Goal: Transaction & Acquisition: Purchase product/service

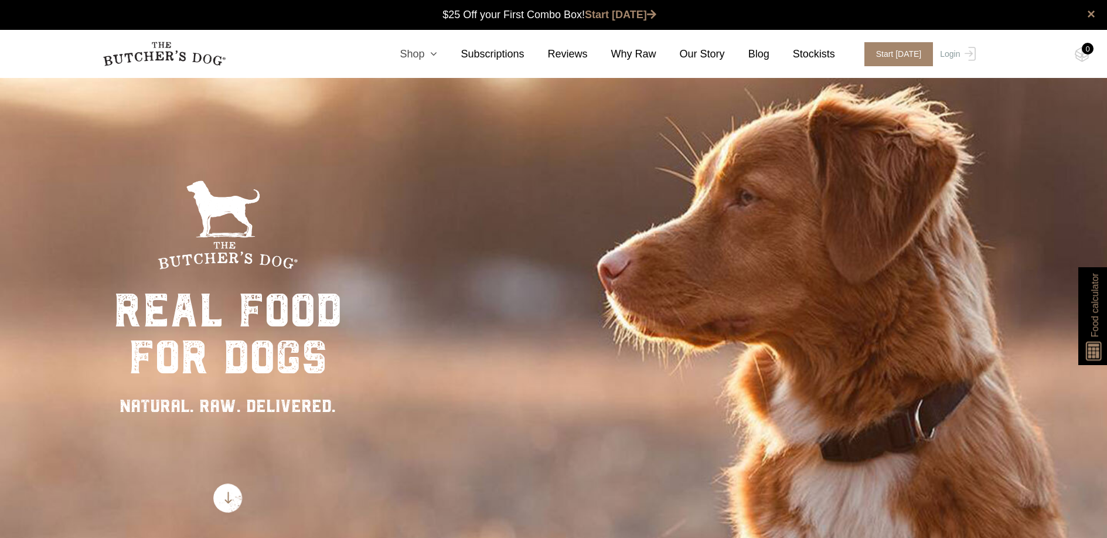
click at [432, 58] on icon at bounding box center [430, 54] width 13 height 11
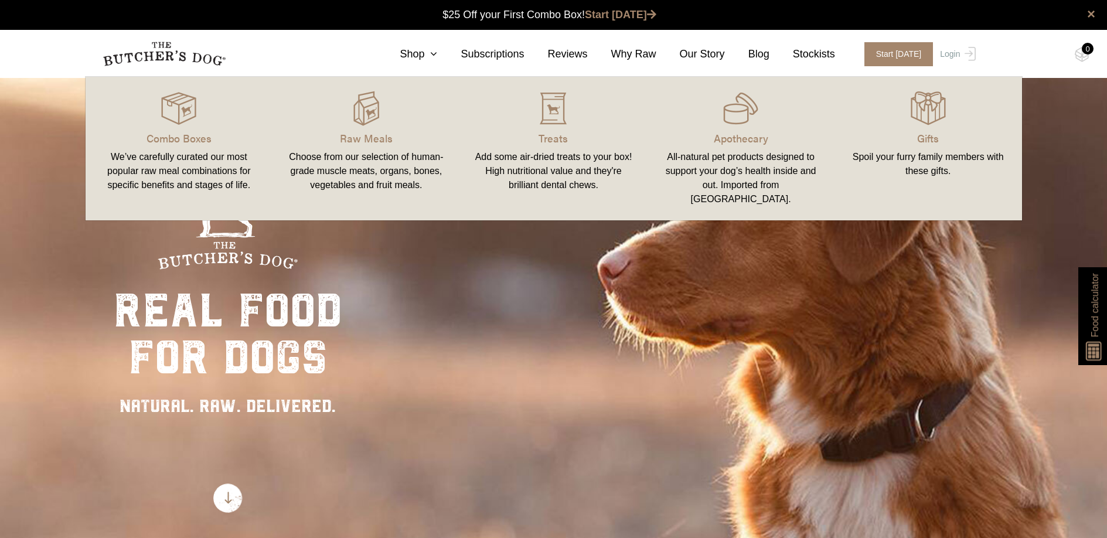
click at [380, 129] on link "Raw Meals Choose from our selection of human-grade muscle meats, organs, bones,…" at bounding box center [366, 148] width 188 height 120
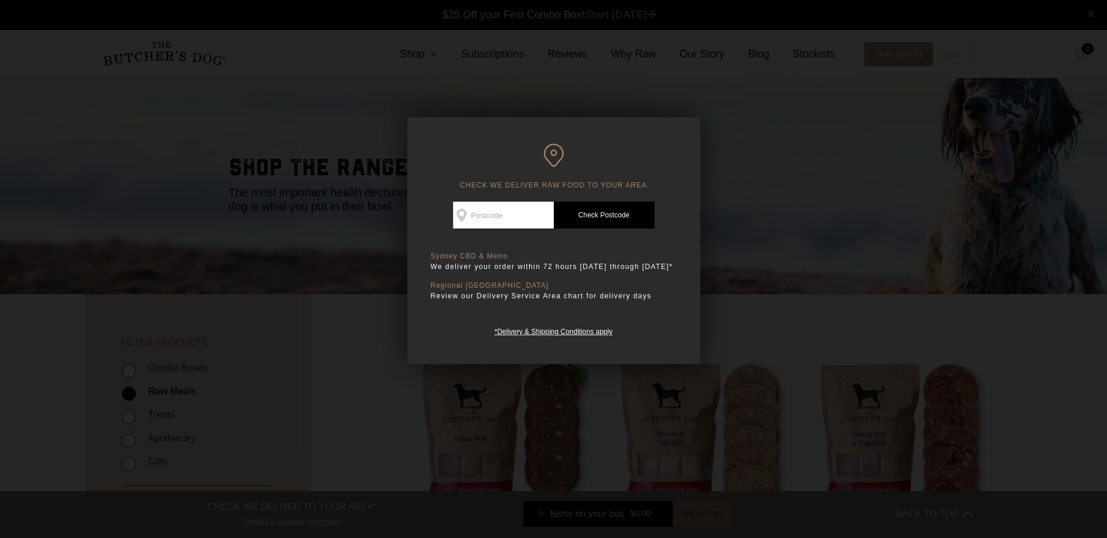
drag, startPoint x: 605, startPoint y: 170, endPoint x: 633, endPoint y: 145, distance: 36.9
click at [606, 169] on h6 "CHECK WE DELIVER RAW FOOD TO YOUR AREA" at bounding box center [554, 167] width 246 height 46
click at [645, 338] on div "*Delivery & Shipping Conditions apply" at bounding box center [554, 331] width 246 height 12
click at [837, 241] on div at bounding box center [553, 269] width 1107 height 538
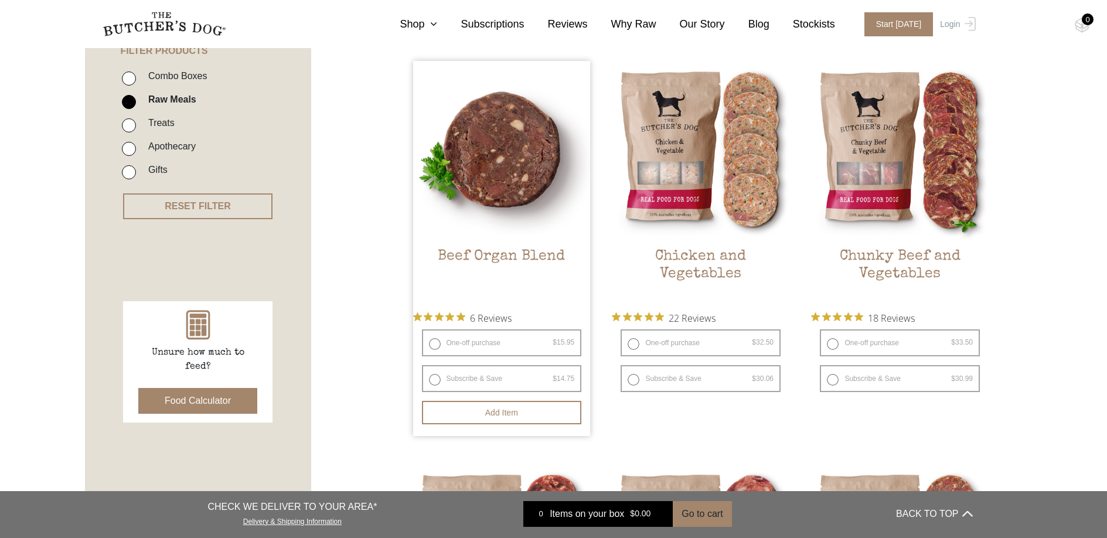
scroll to position [264, 0]
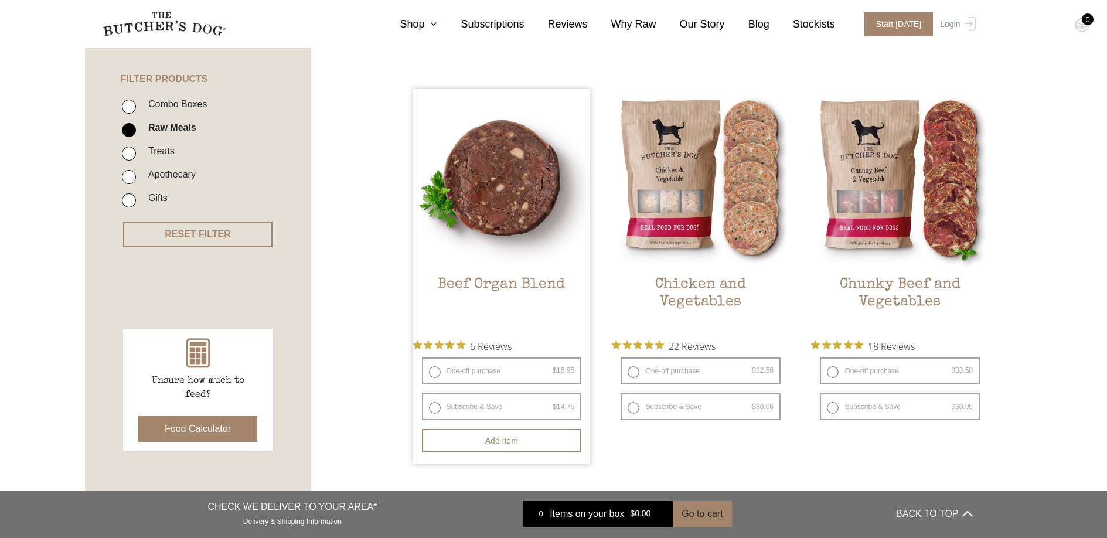
click at [489, 203] on img at bounding box center [502, 178] width 178 height 178
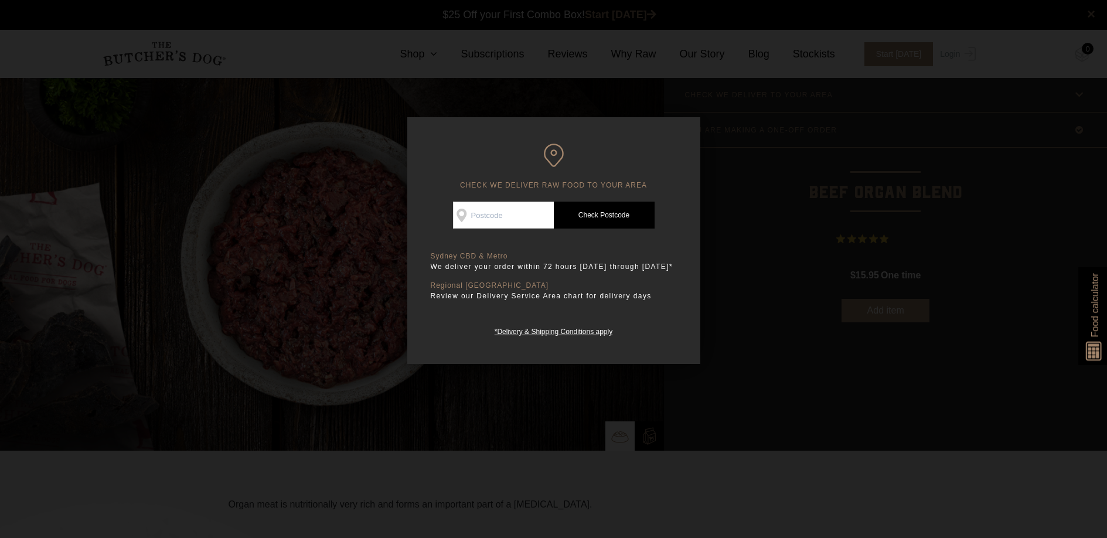
click at [809, 435] on div at bounding box center [553, 269] width 1107 height 538
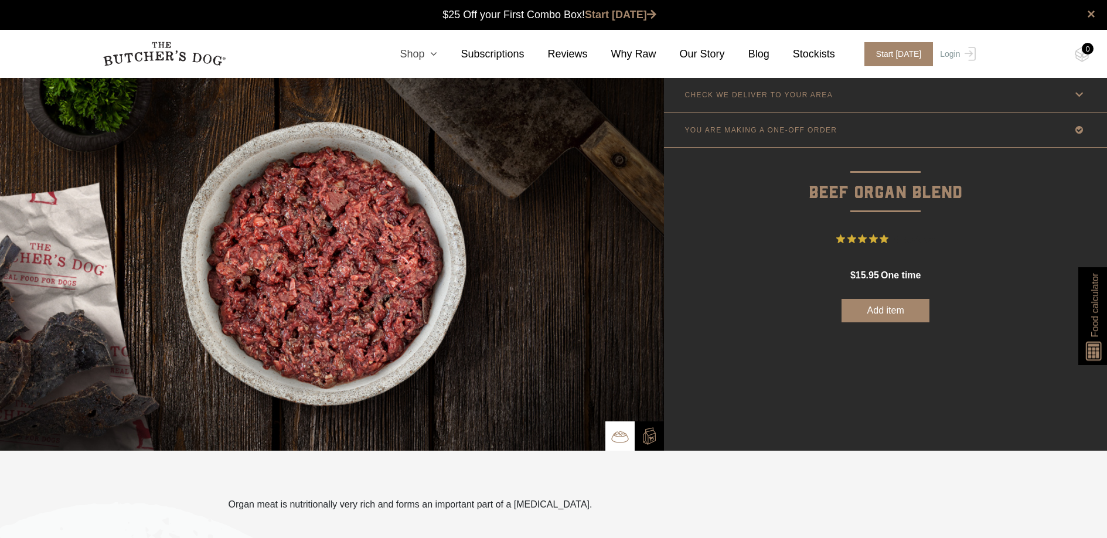
click at [429, 50] on icon at bounding box center [430, 54] width 13 height 11
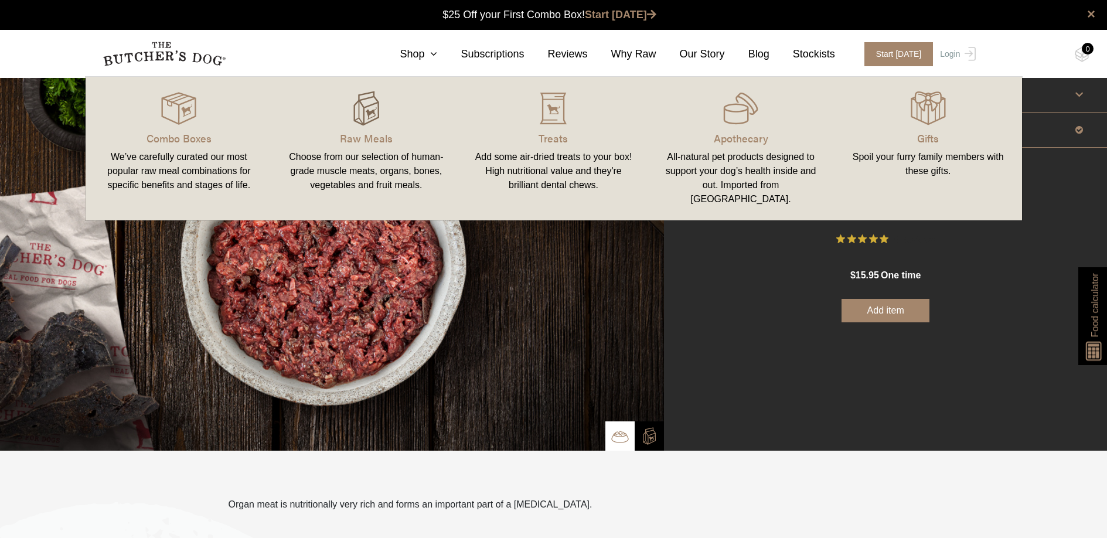
click at [364, 123] on img at bounding box center [366, 108] width 35 height 35
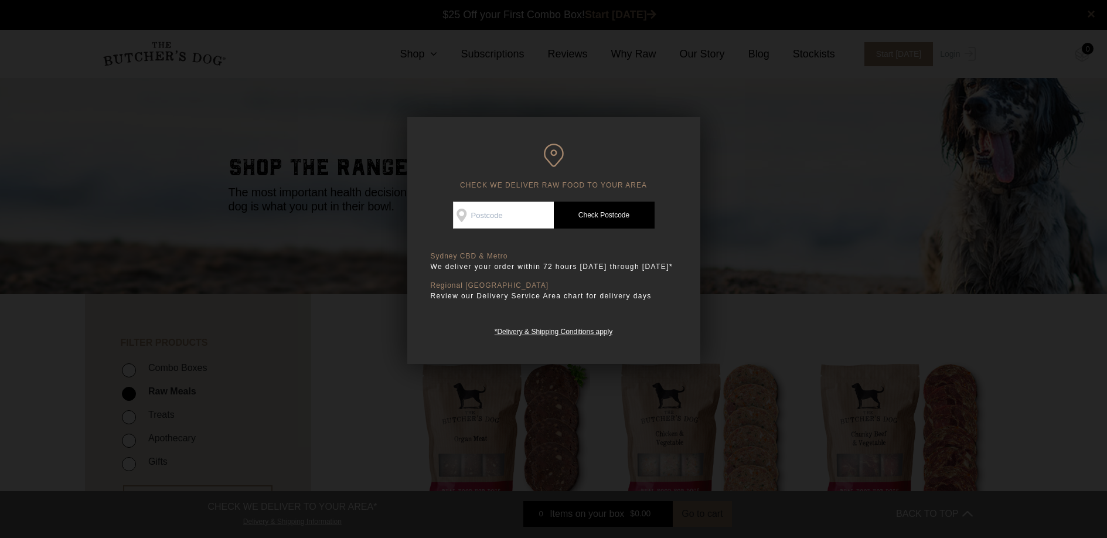
click at [836, 268] on div at bounding box center [553, 269] width 1107 height 538
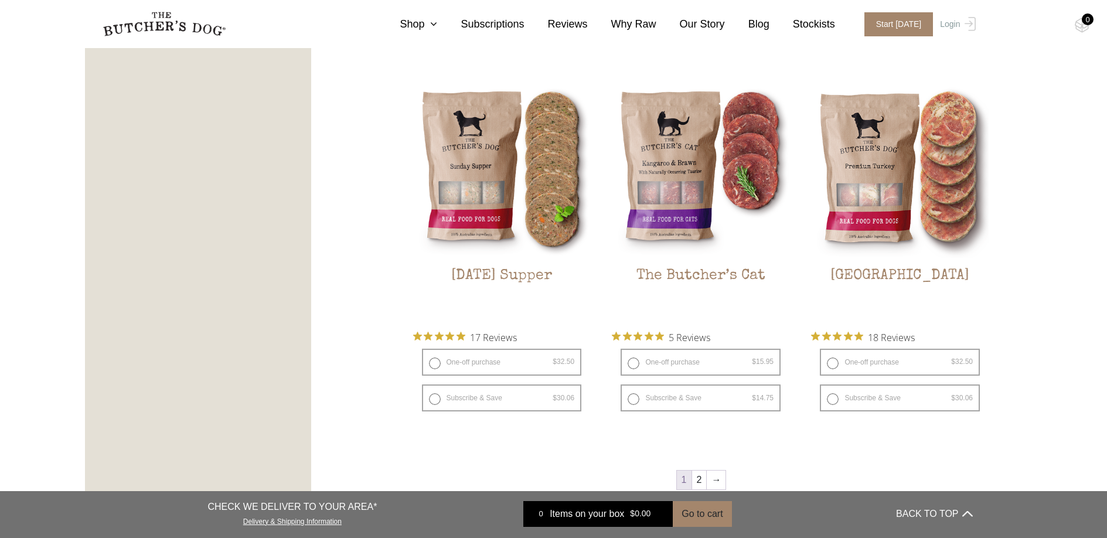
scroll to position [1411, 0]
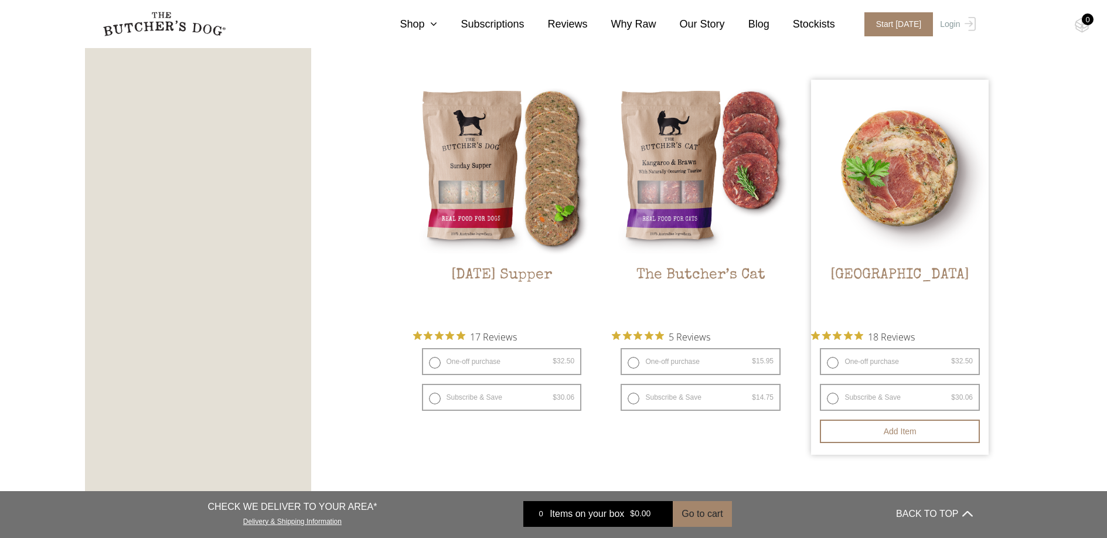
click at [891, 211] on img at bounding box center [900, 169] width 178 height 178
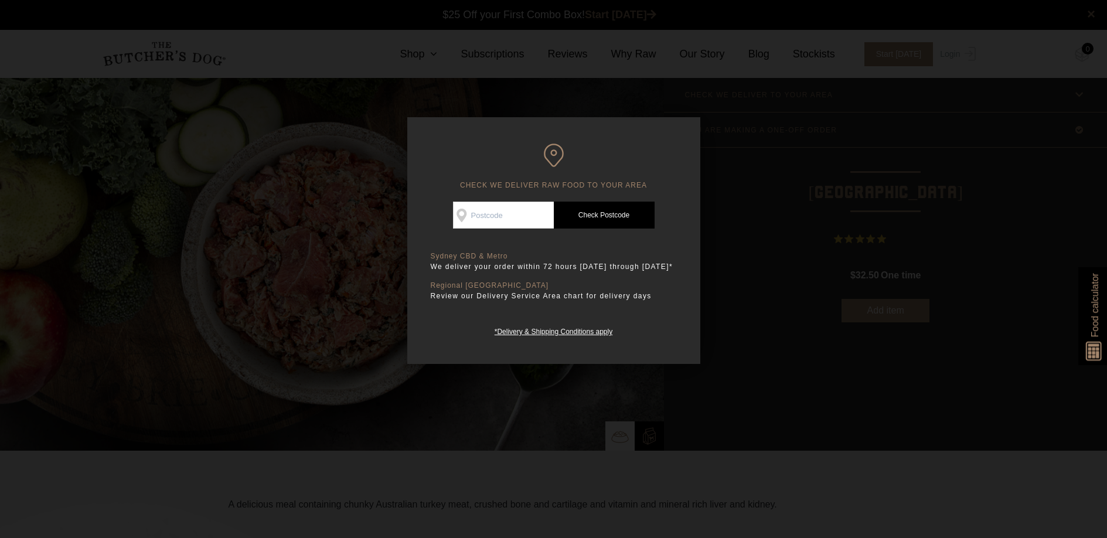
click at [837, 451] on div at bounding box center [553, 269] width 1107 height 538
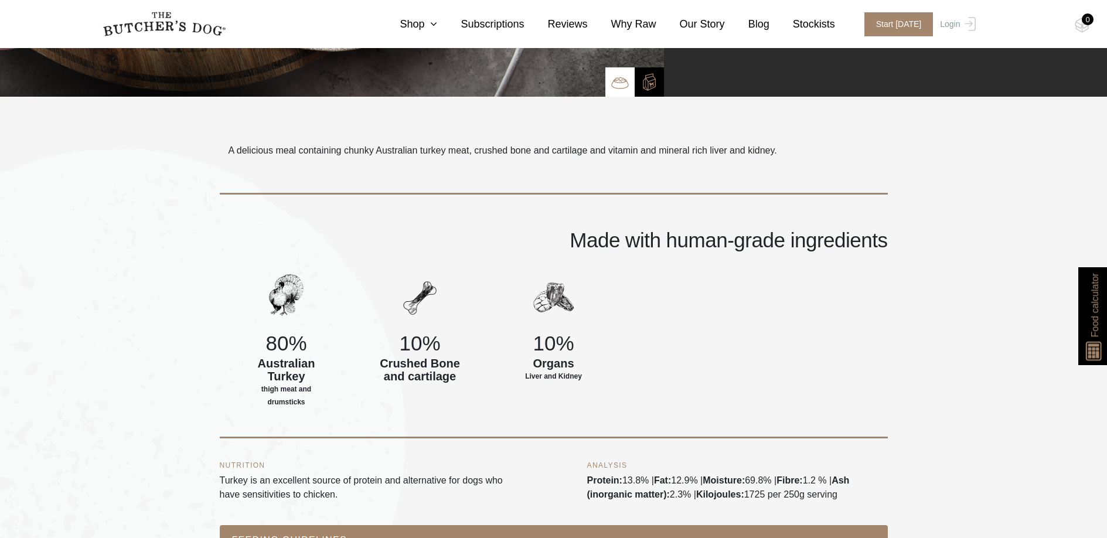
scroll to position [502, 0]
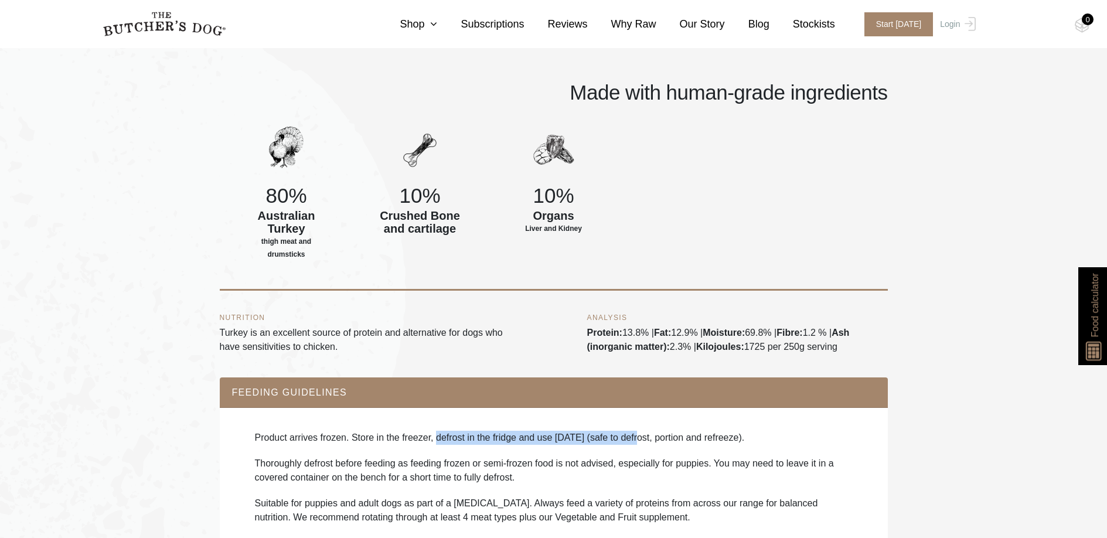
drag, startPoint x: 456, startPoint y: 442, endPoint x: 785, endPoint y: 442, distance: 328.1
click at [652, 440] on p "Product arrives frozen. Store in the freezer, defrost in the fridge and use [DA…" at bounding box center [554, 438] width 598 height 14
click at [813, 445] on div "Product arrives frozen. Store in the freezer, defrost in the fridge and use [DA…" at bounding box center [553, 483] width 645 height 129
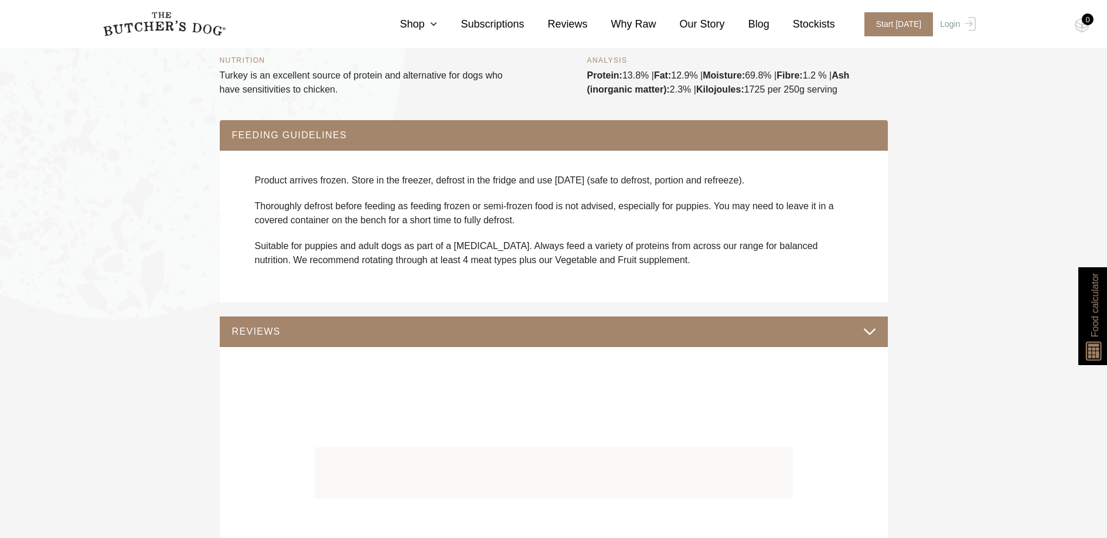
scroll to position [748, 0]
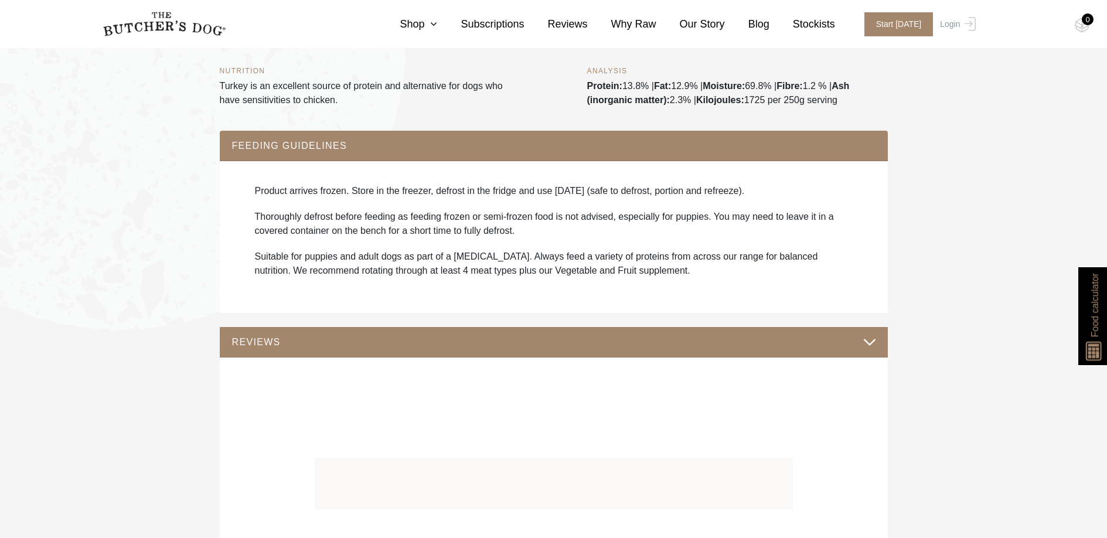
click at [564, 427] on div at bounding box center [554, 409] width 478 height 59
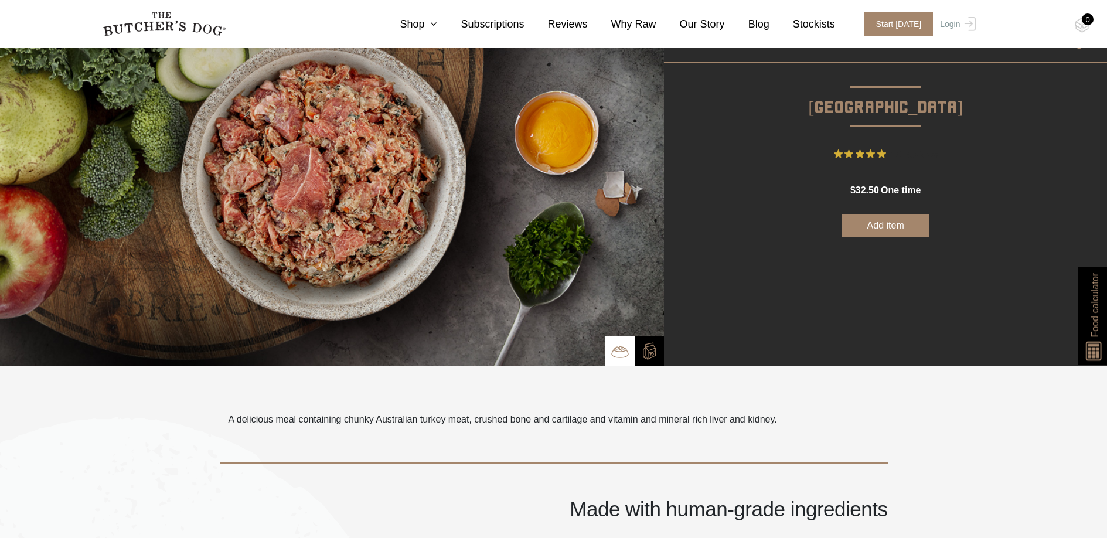
scroll to position [0, 0]
